Goal: Task Accomplishment & Management: Manage account settings

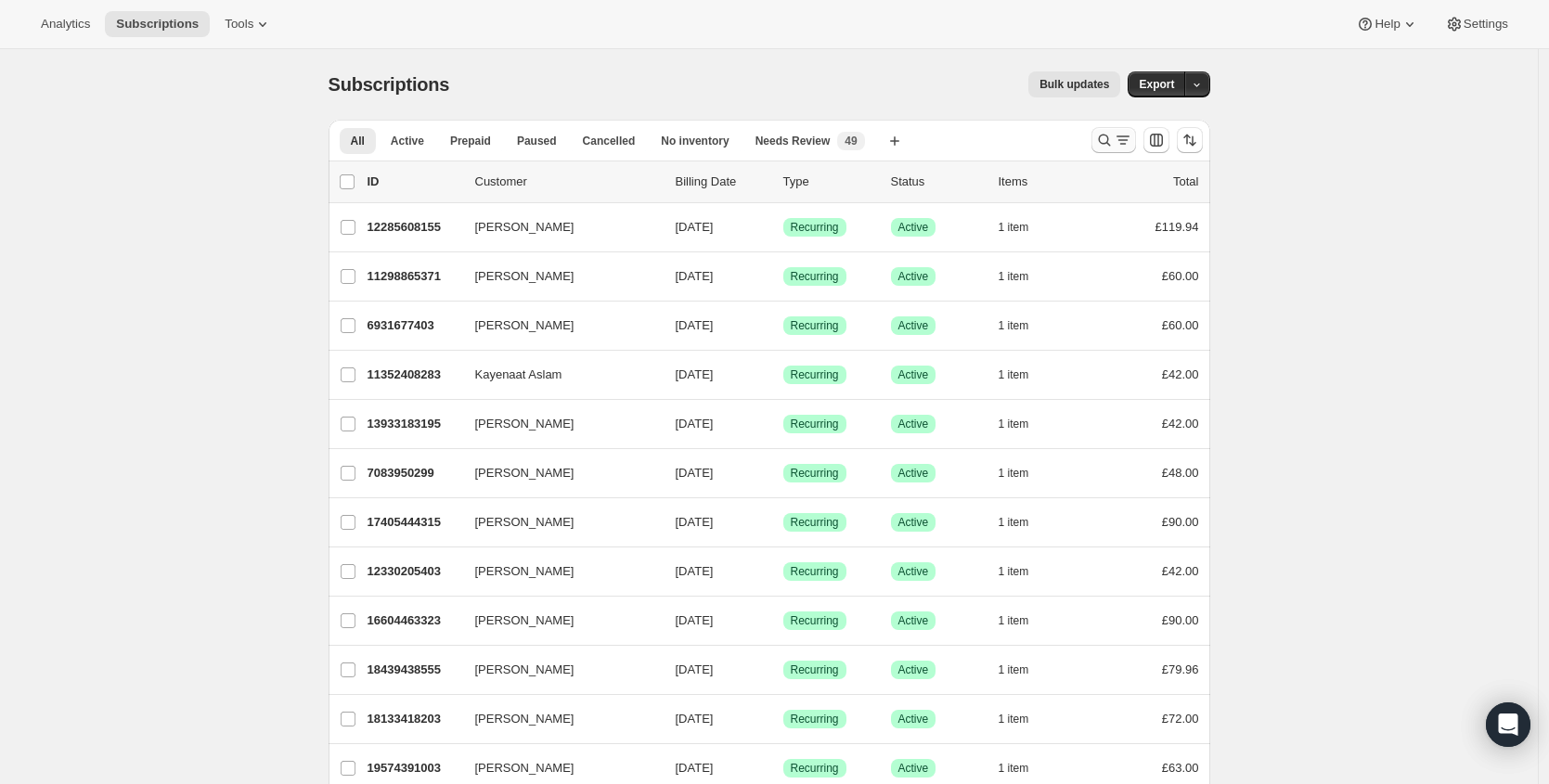
click at [1110, 143] on icon "Search and filter results" at bounding box center [1103, 140] width 12 height 12
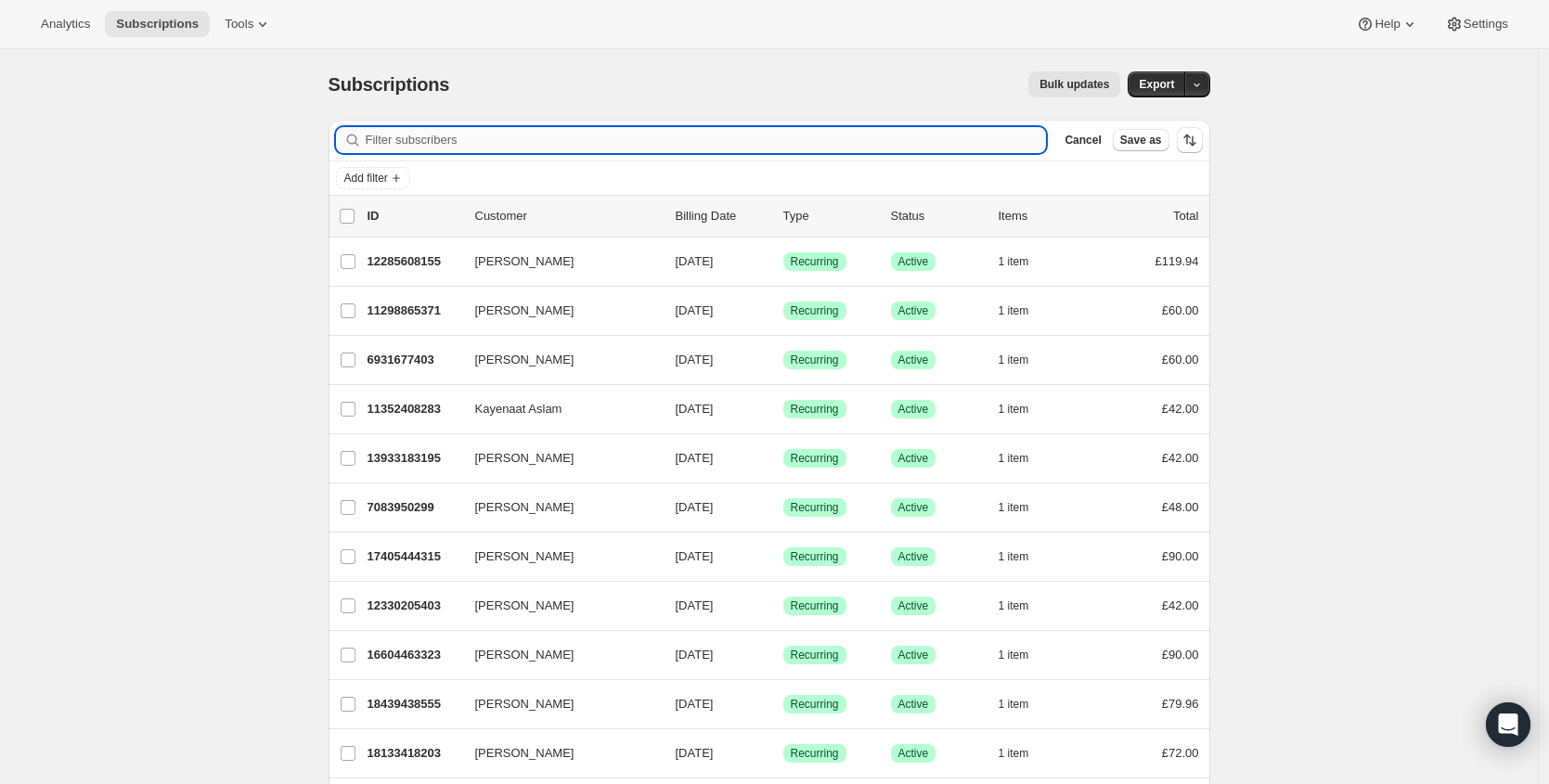
paste input "[EMAIL_ADDRESS][DOMAIN_NAME]"
type input "[EMAIL_ADDRESS][DOMAIN_NAME]"
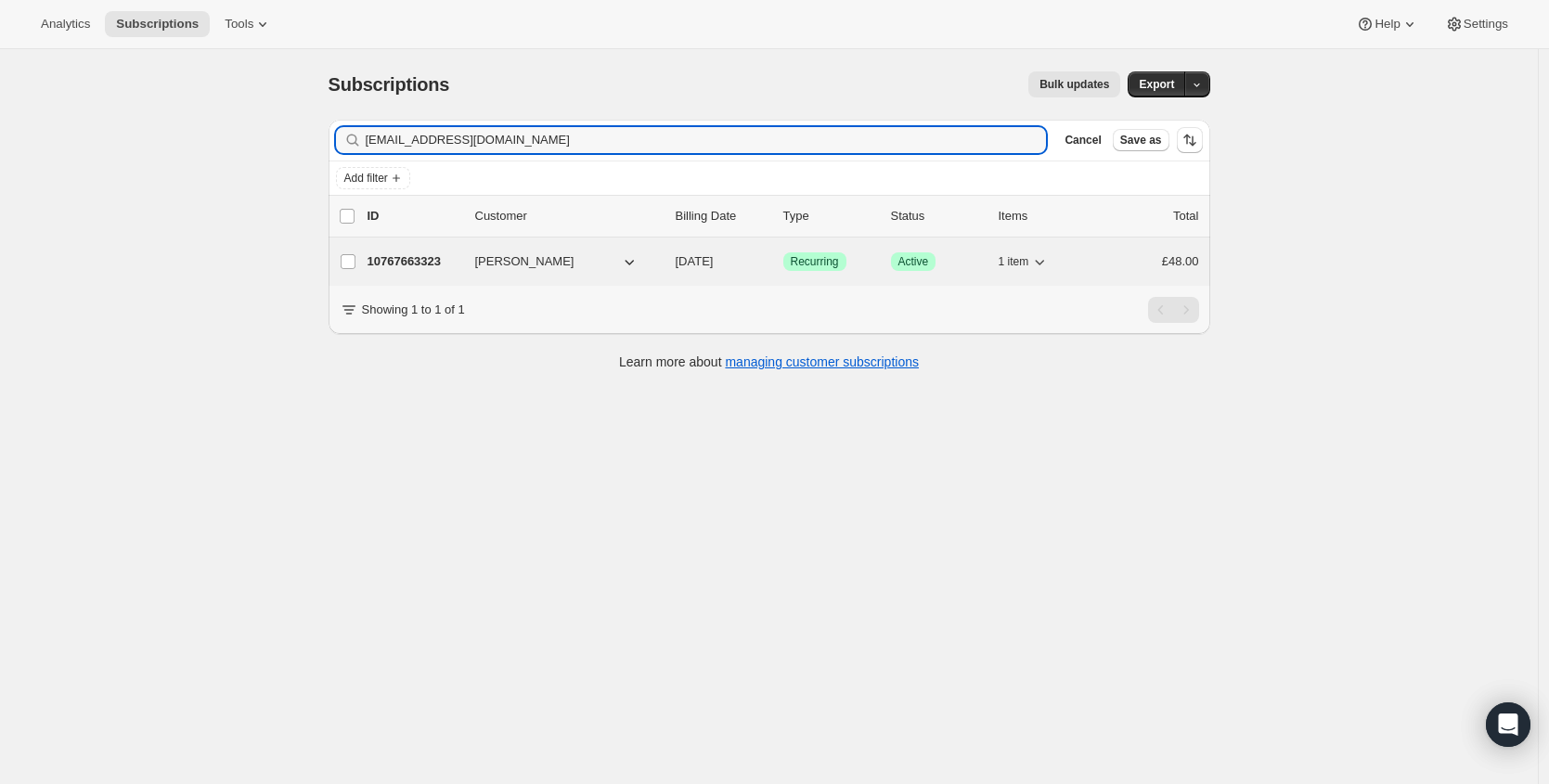
click at [404, 264] on p "10767663323" at bounding box center [414, 261] width 93 height 19
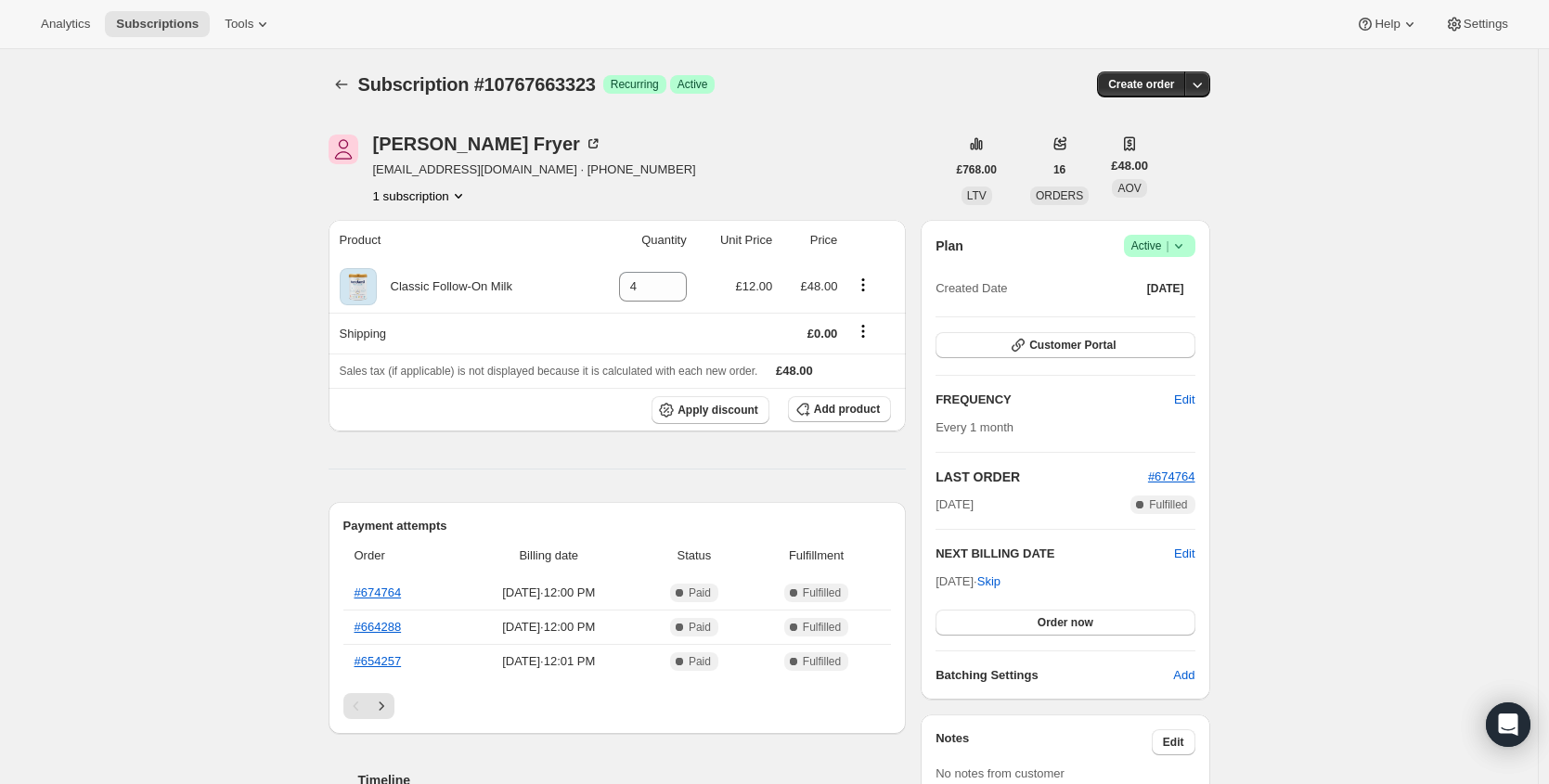
click at [1169, 242] on span "|" at bounding box center [1167, 246] width 3 height 15
click at [1168, 315] on span "Cancel subscription" at bounding box center [1158, 314] width 105 height 14
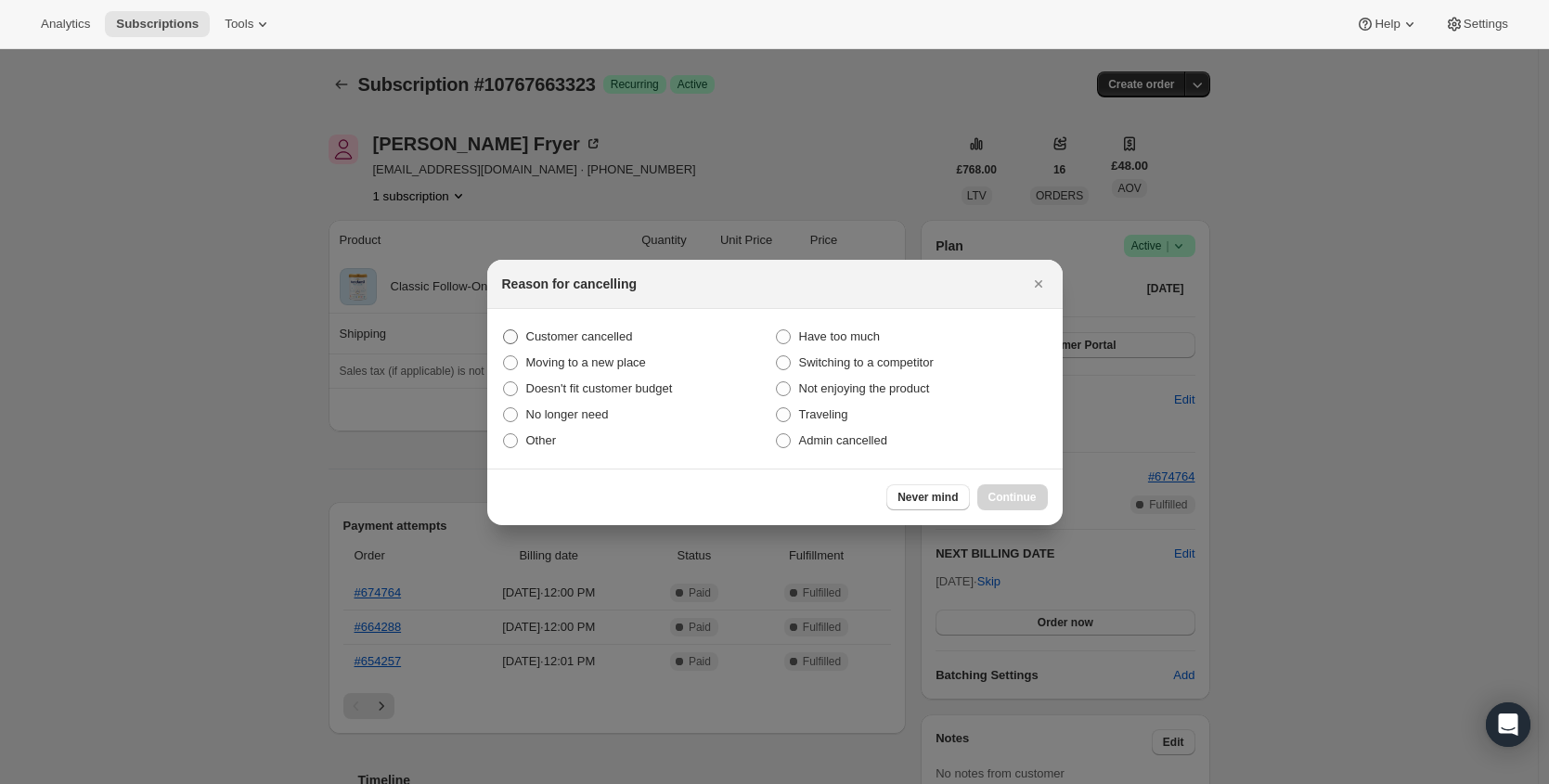
click at [627, 329] on span "Customer cancelled" at bounding box center [579, 335] width 106 height 14
click at [504, 329] on input "Customer cancelled" at bounding box center [503, 329] width 1 height 1
radio input "true"
click at [1019, 497] on span "Continue" at bounding box center [1012, 497] width 48 height 15
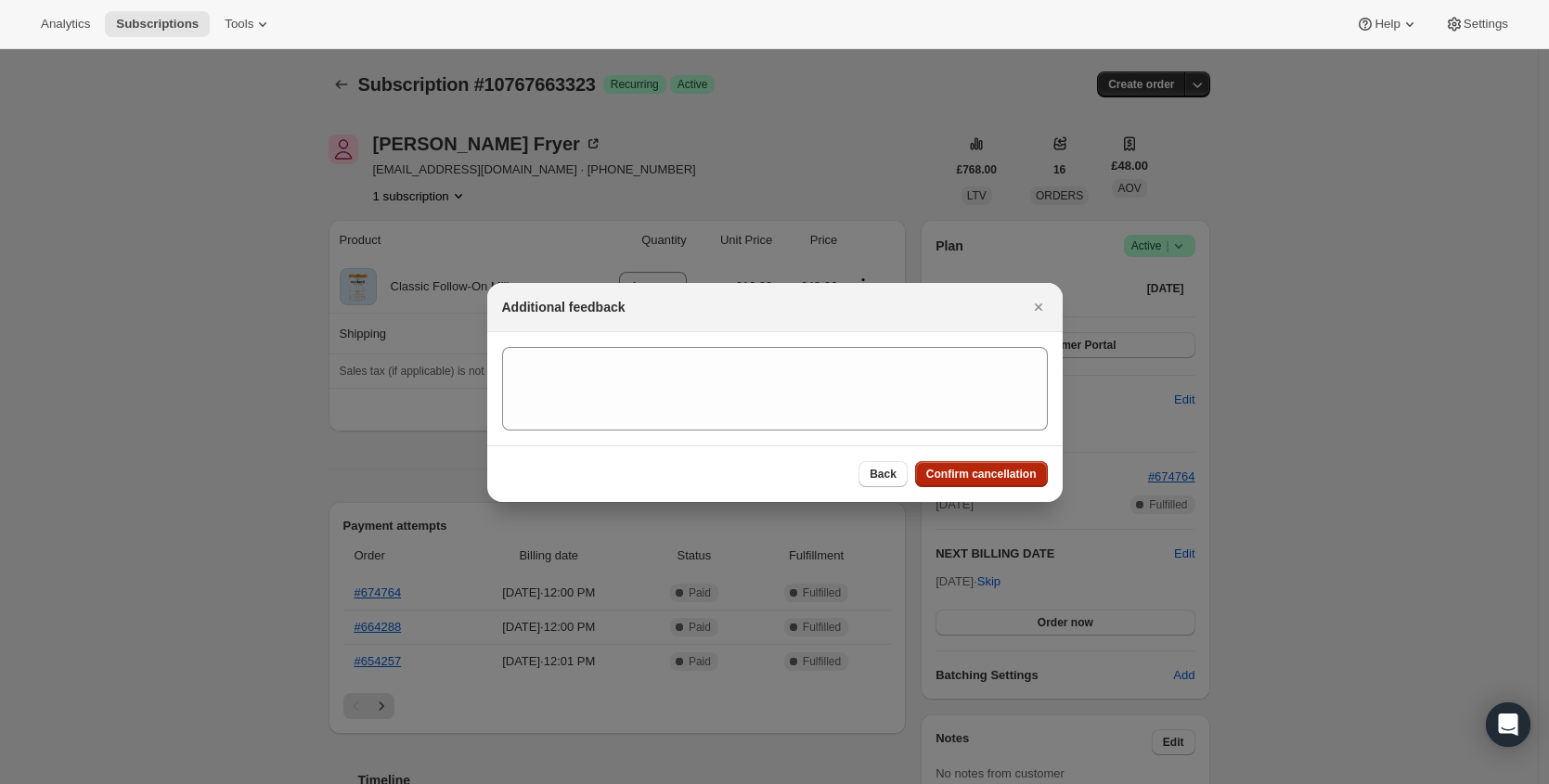
click at [1014, 479] on span "Confirm cancellation" at bounding box center [981, 474] width 110 height 15
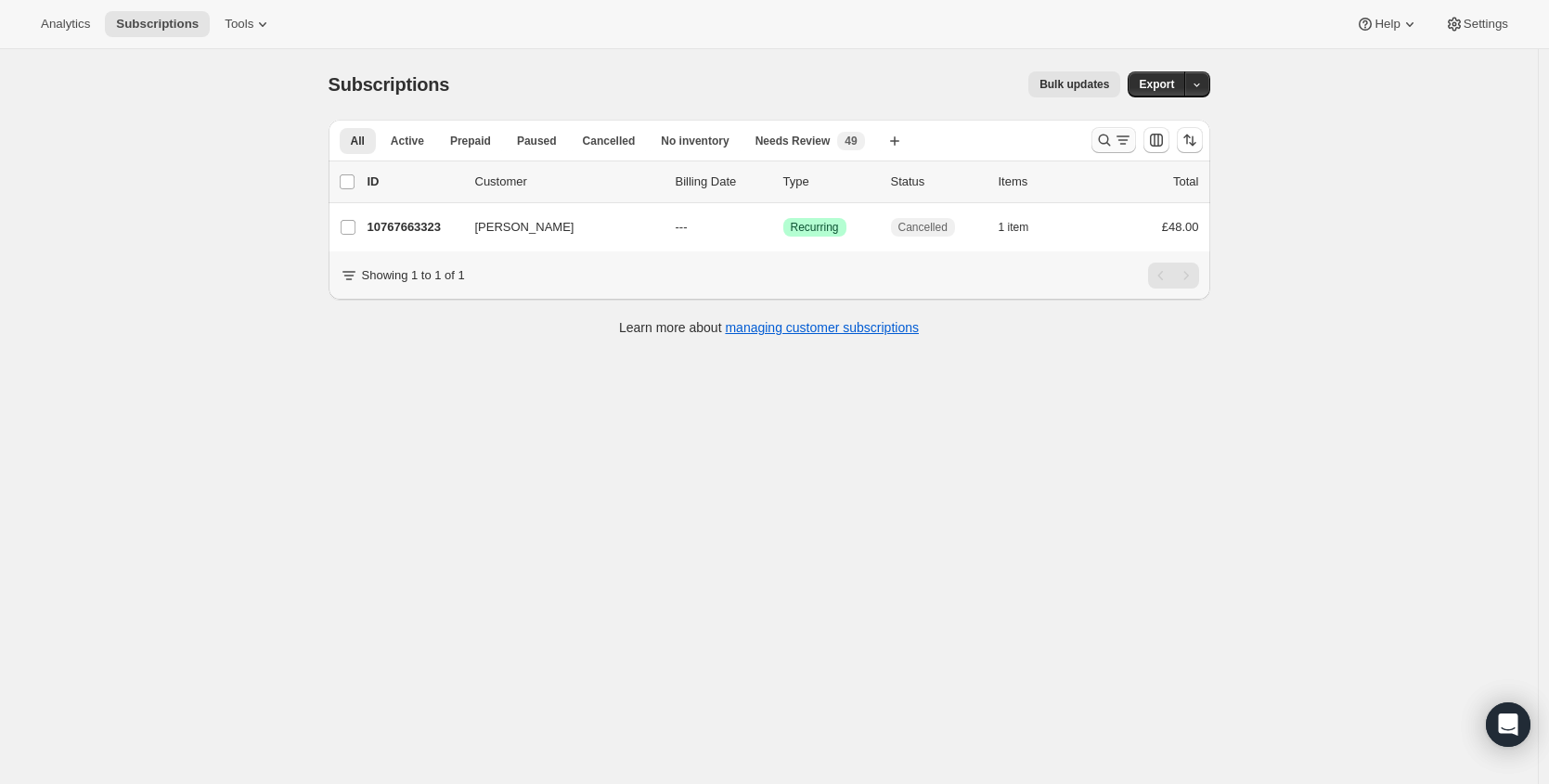
click at [1106, 142] on icon "Search and filter results" at bounding box center [1104, 141] width 19 height 19
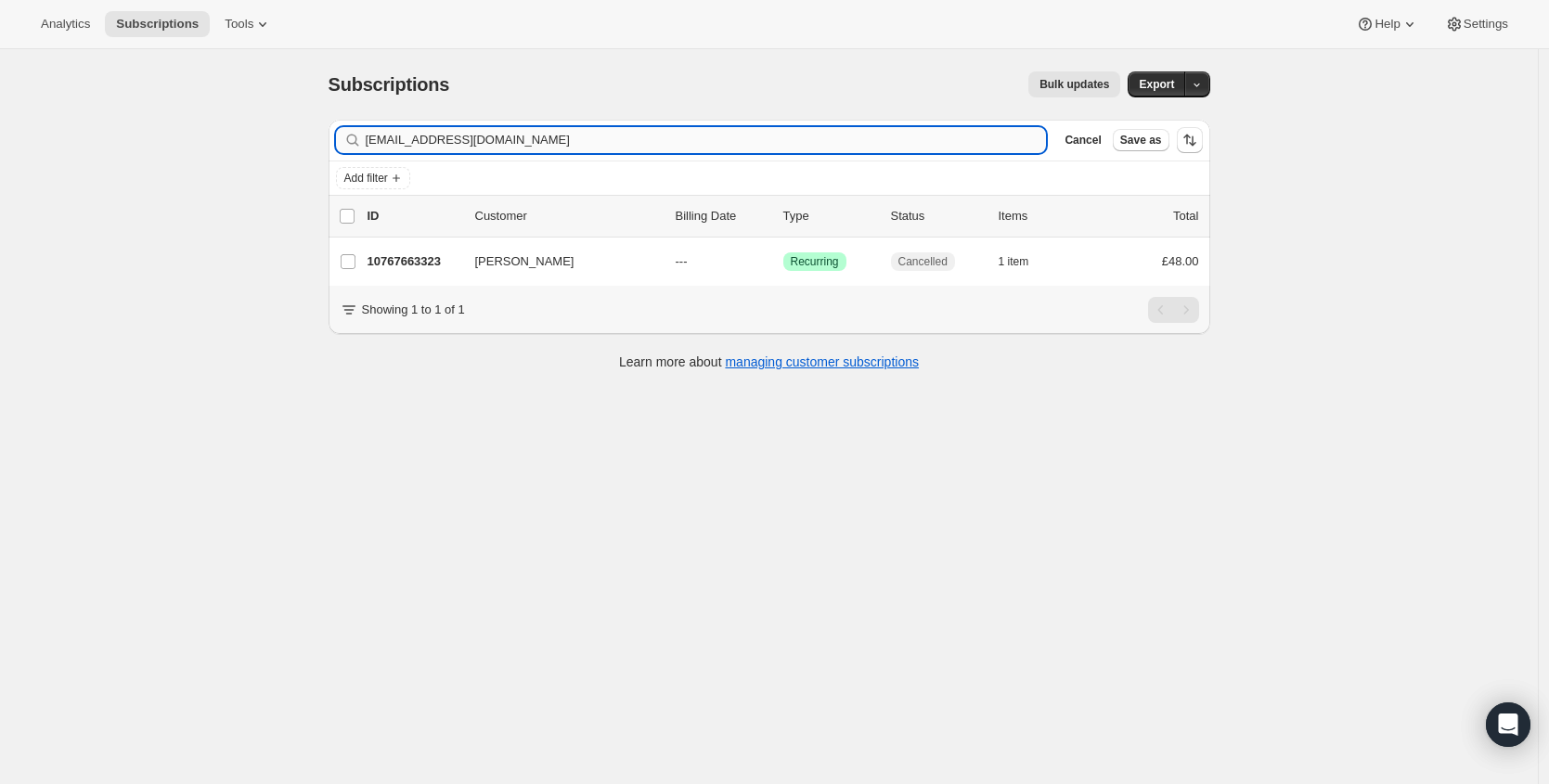
click at [592, 127] on input "[EMAIL_ADDRESS][DOMAIN_NAME]" at bounding box center [706, 140] width 681 height 26
click at [593, 127] on input "[EMAIL_ADDRESS][DOMAIN_NAME]" at bounding box center [706, 140] width 681 height 26
type input "[EMAIL_ADDRESS][DOMAIN_NAME]"
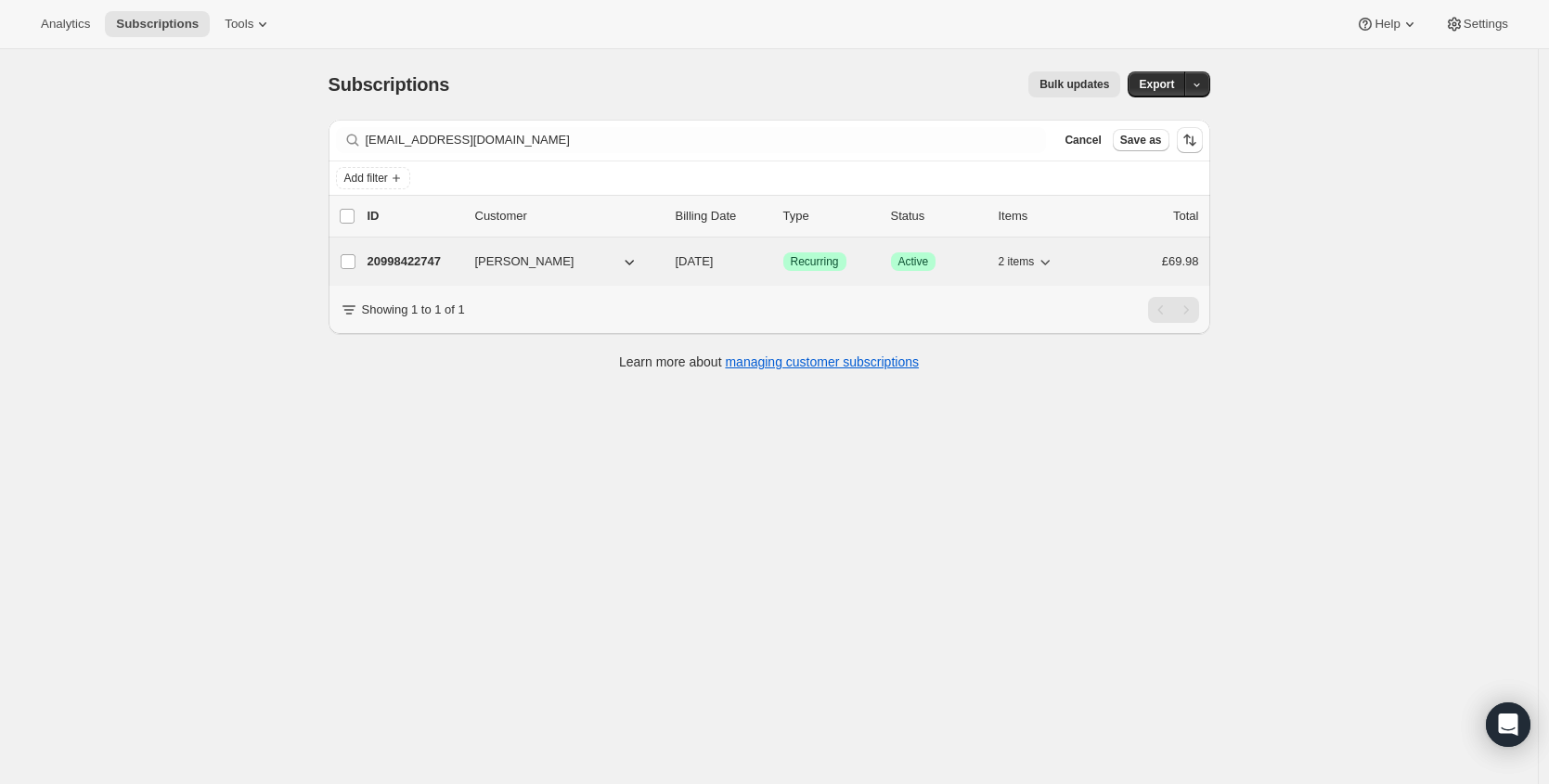
click at [418, 260] on p "20998422747" at bounding box center [414, 261] width 93 height 19
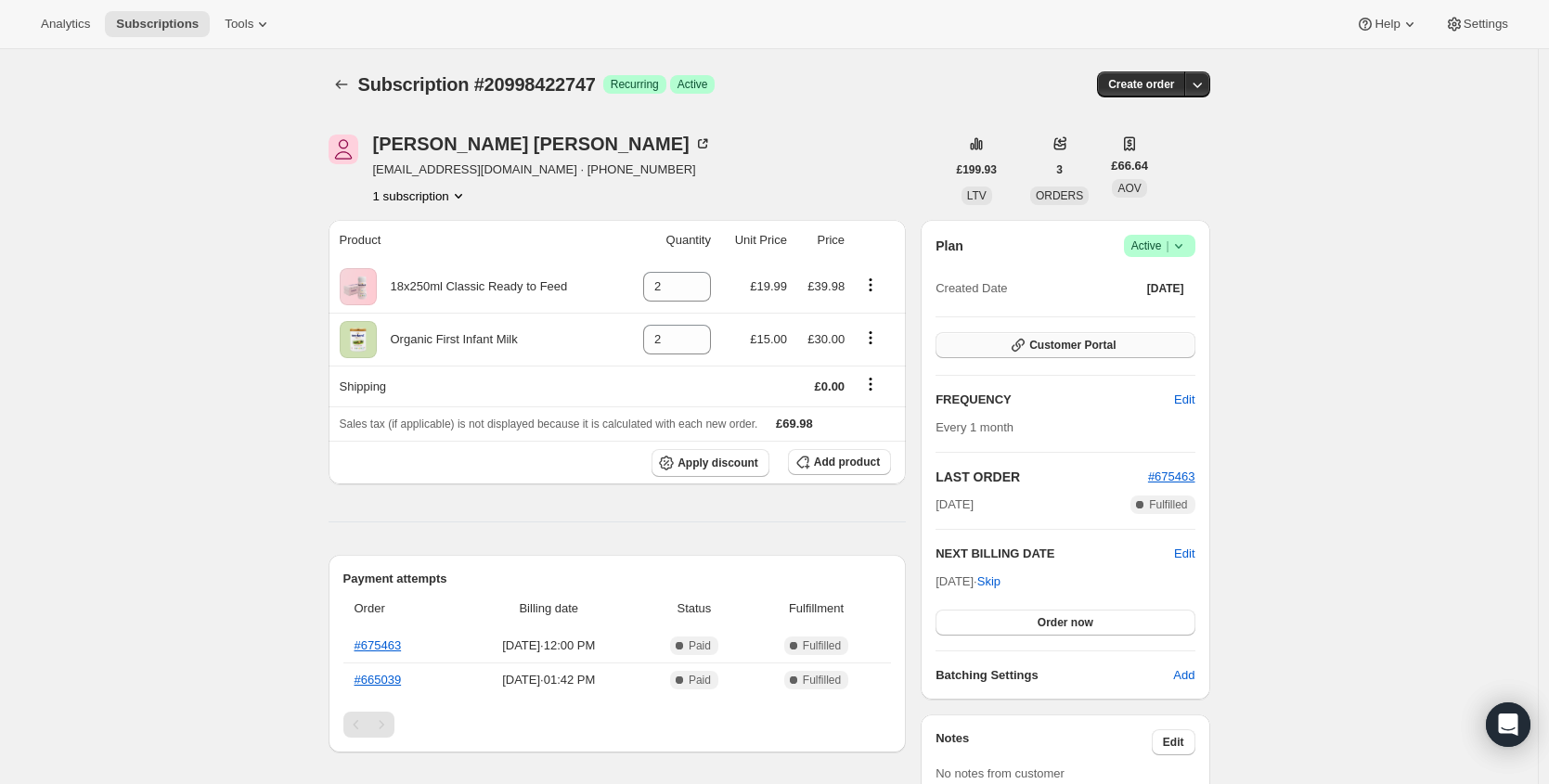
click at [1166, 341] on button "Customer Portal" at bounding box center [1065, 344] width 259 height 26
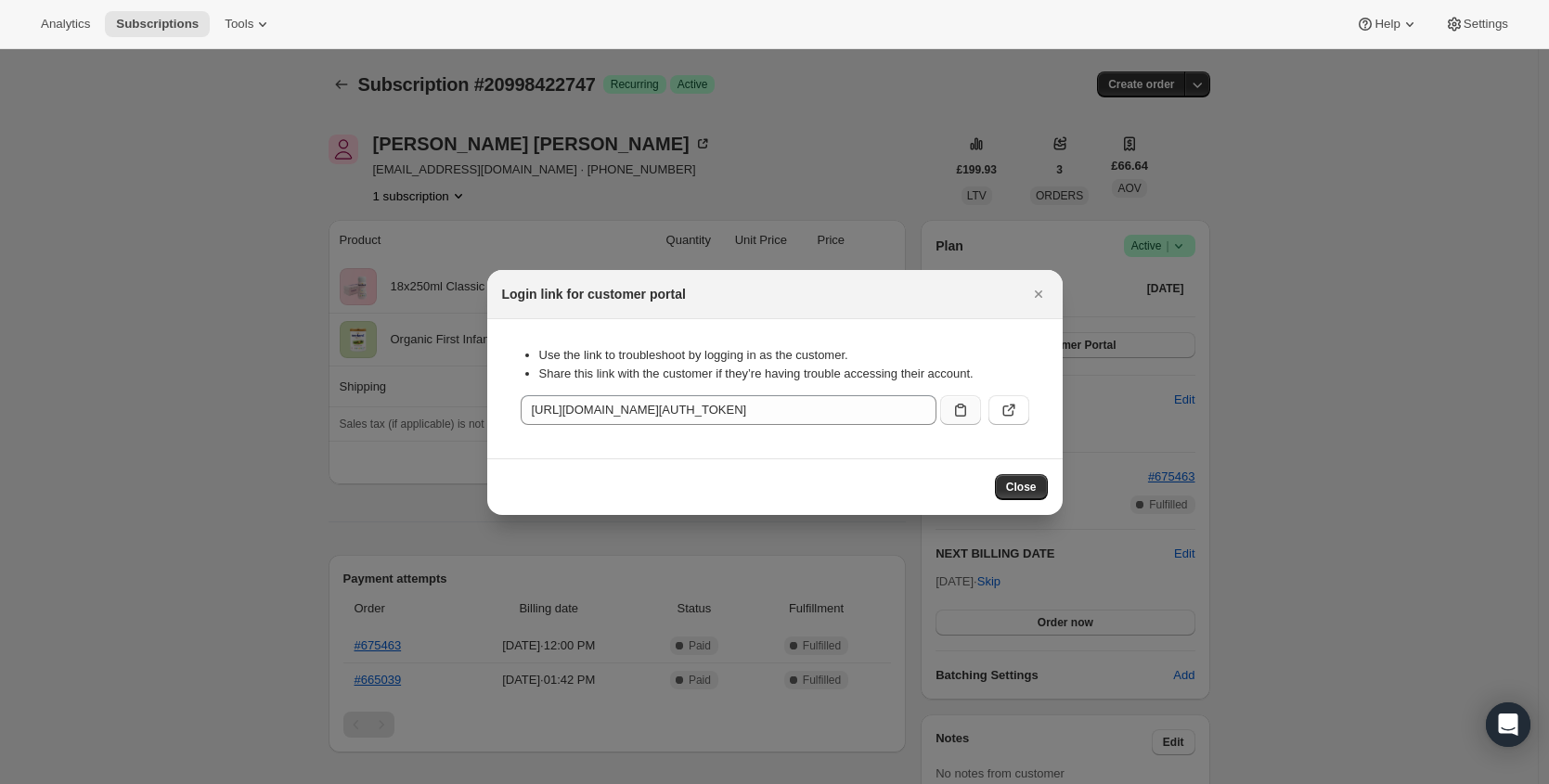
click at [958, 413] on icon ":rib:" at bounding box center [960, 411] width 19 height 19
